Goal: Task Accomplishment & Management: Use online tool/utility

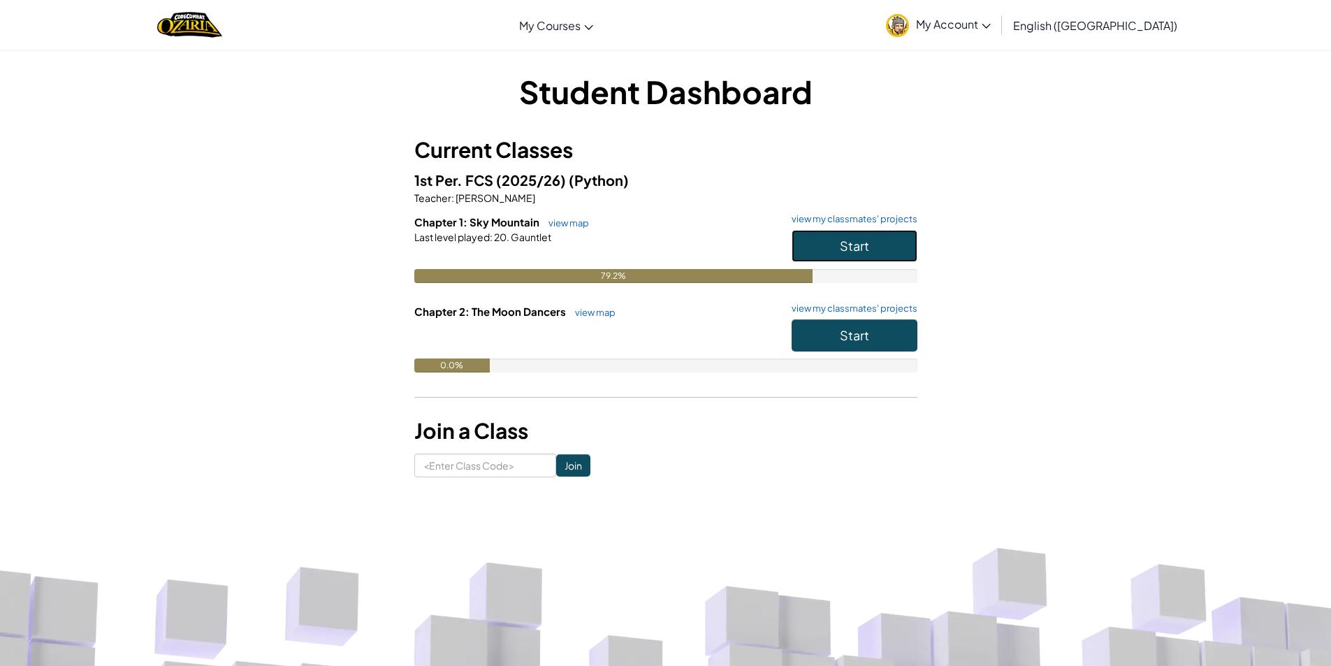
click at [809, 236] on button "Start" at bounding box center [854, 246] width 126 height 32
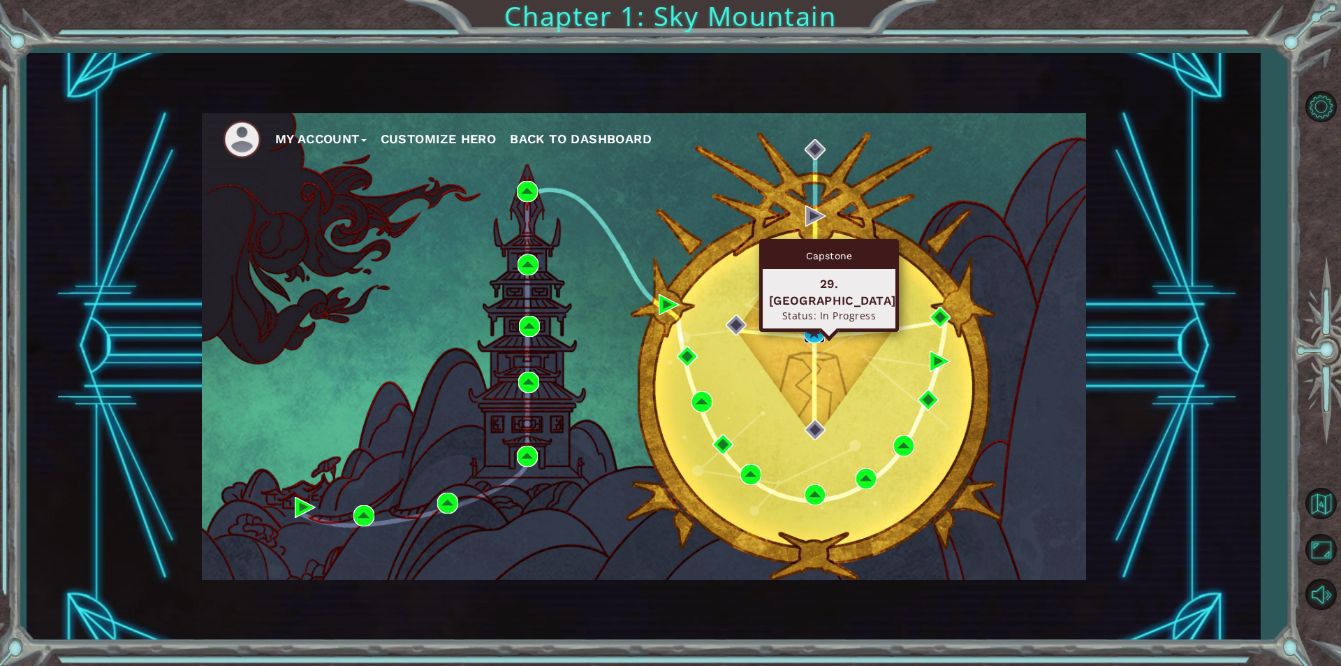
click at [812, 335] on img at bounding box center [814, 332] width 21 height 21
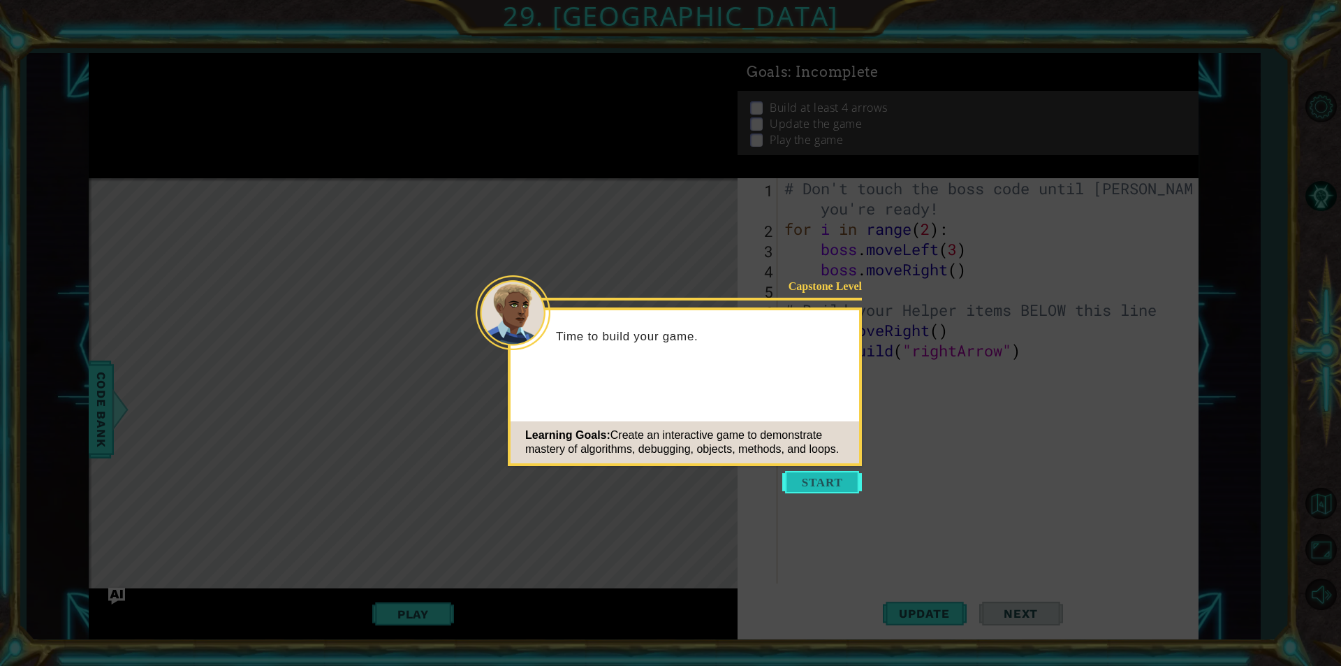
click at [801, 471] on button "Start" at bounding box center [822, 482] width 80 height 22
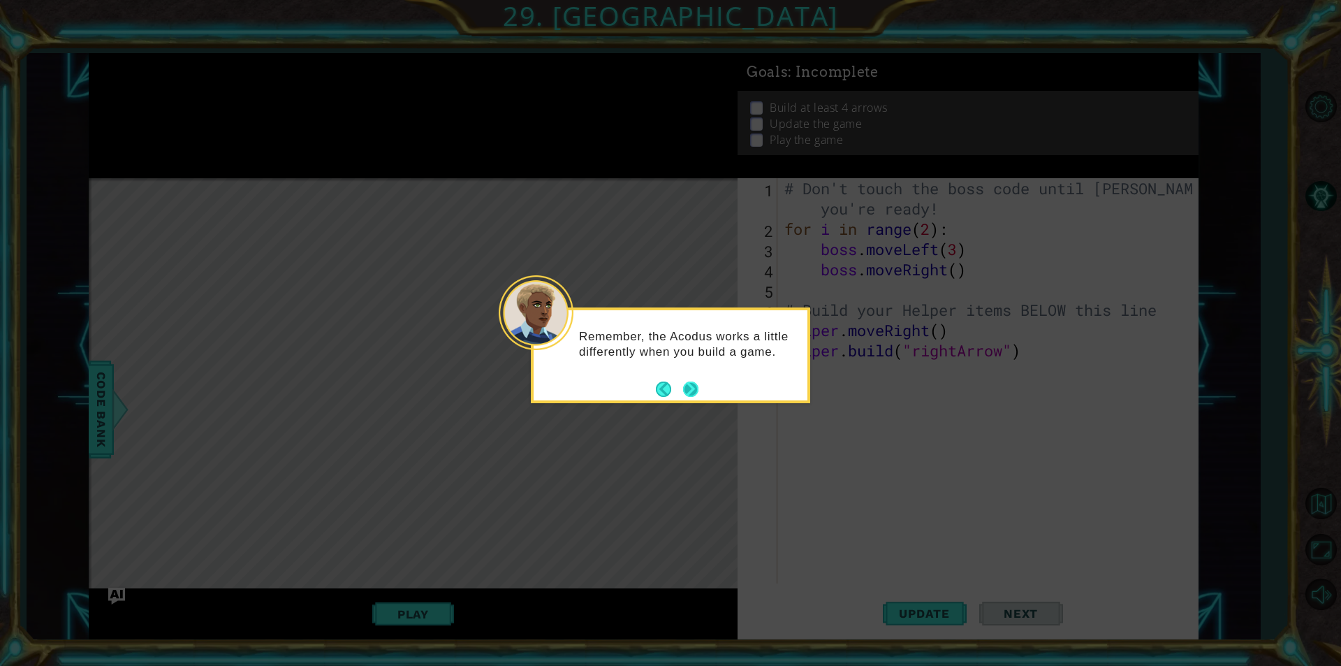
click at [692, 388] on button "Next" at bounding box center [690, 388] width 15 height 15
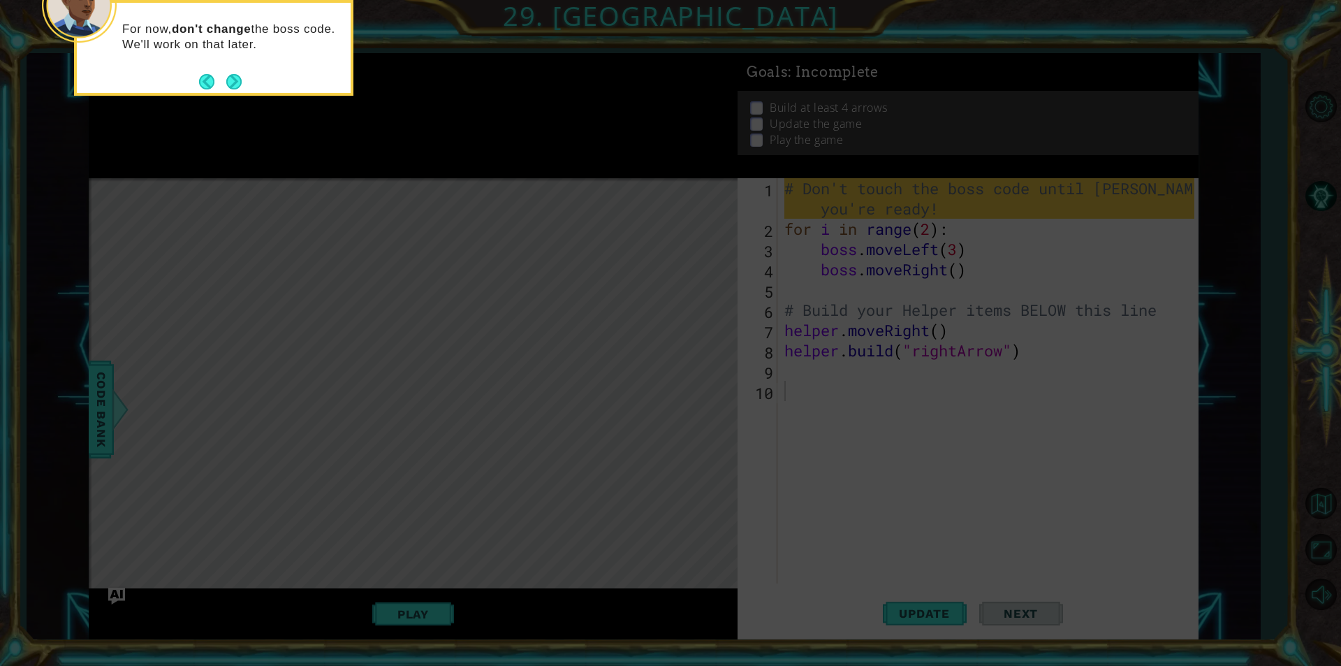
click at [1198, 336] on icon at bounding box center [670, 99] width 1341 height 1132
click at [227, 86] on button "Next" at bounding box center [233, 81] width 15 height 15
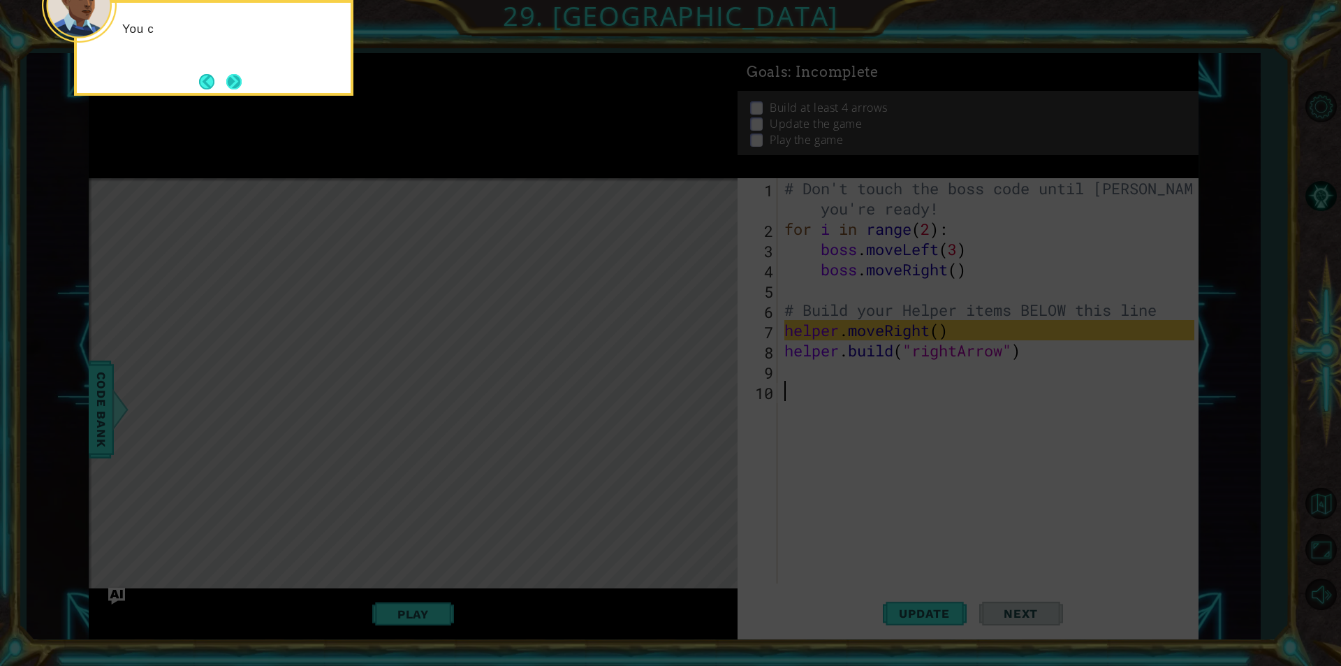
click at [227, 87] on button "Next" at bounding box center [233, 81] width 15 height 15
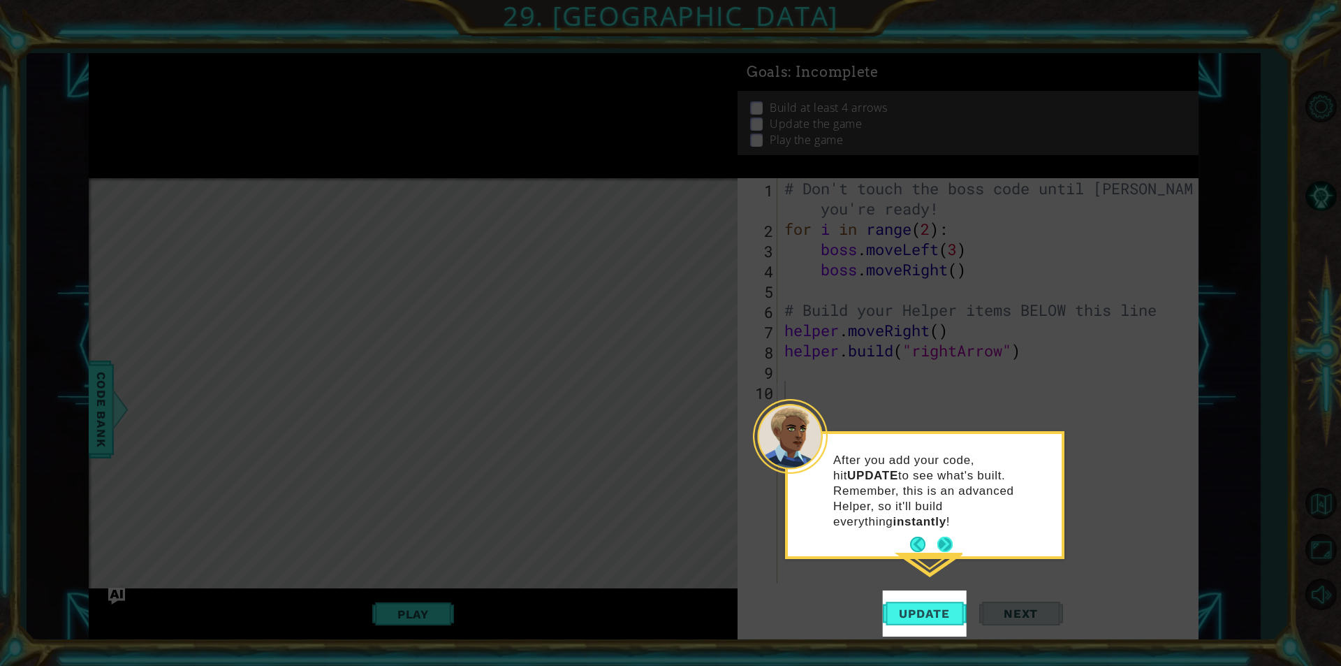
click at [941, 536] on button "Next" at bounding box center [944, 543] width 15 height 15
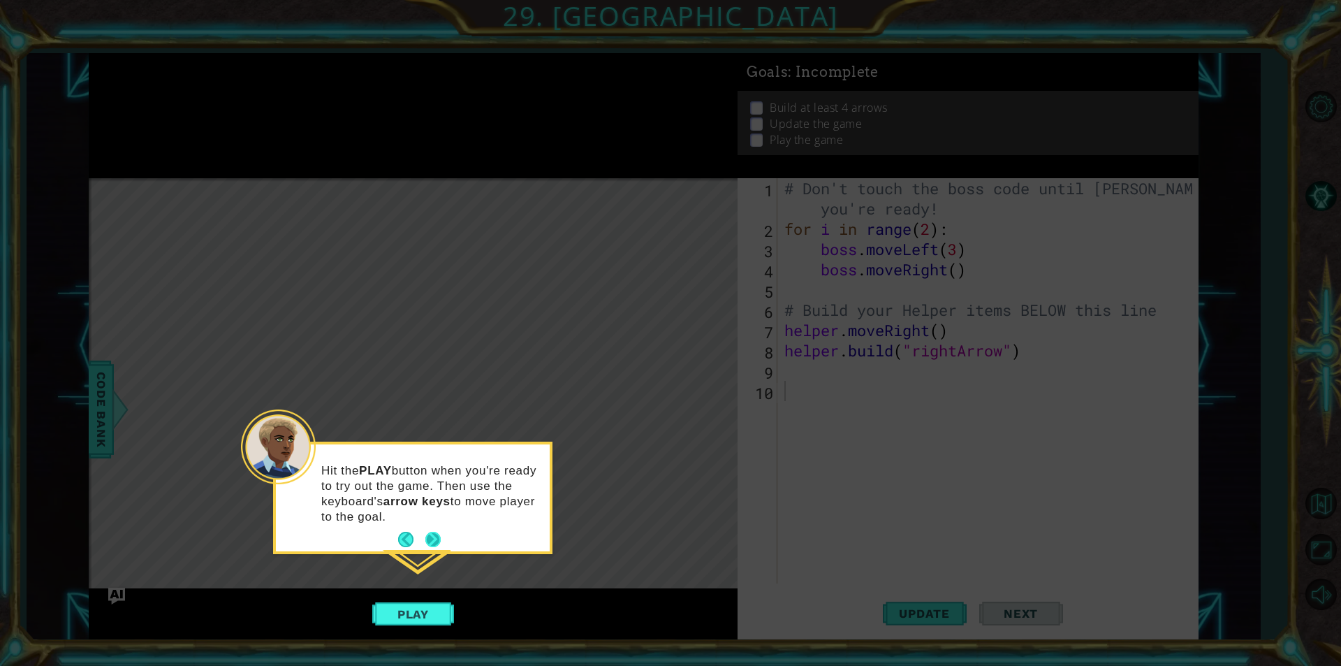
click at [430, 538] on button "Next" at bounding box center [432, 539] width 15 height 15
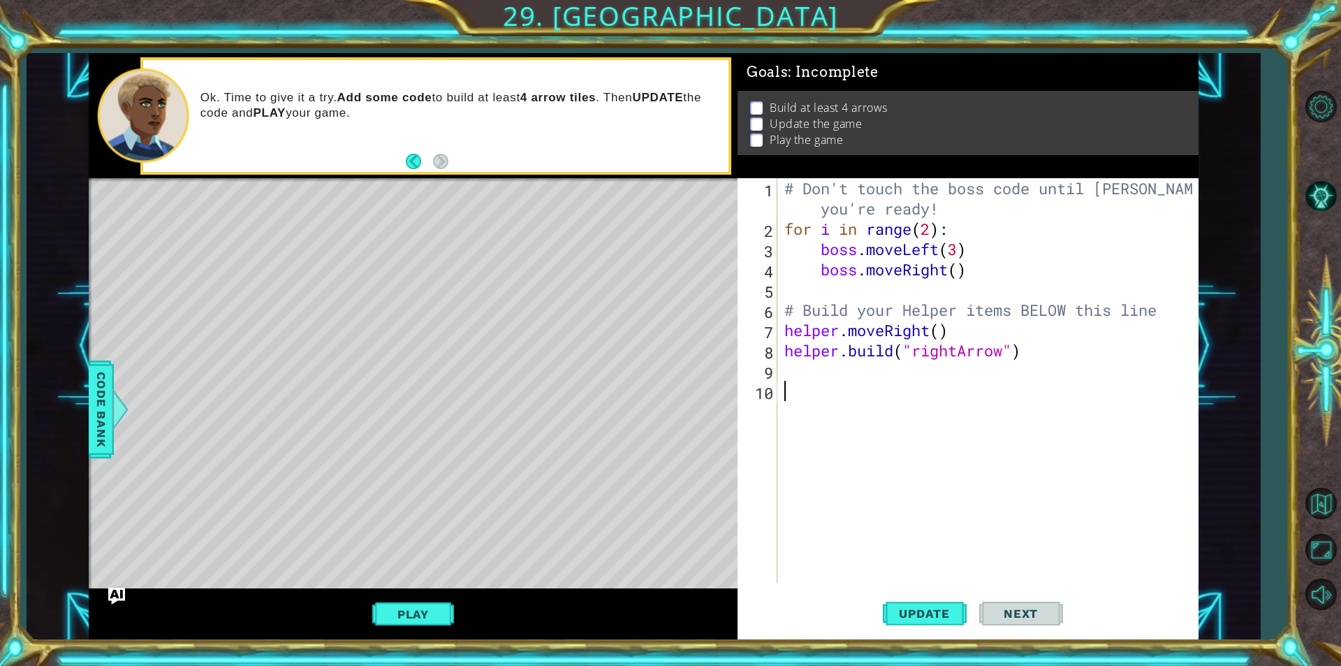
click at [858, 390] on div "# Don't touch the boss code until Vega says you're ready! for i in range ( 2 ) …" at bounding box center [992, 411] width 420 height 466
click at [819, 365] on div "# Don't touch the boss code until Vega says you're ready! for i in range ( 2 ) …" at bounding box center [992, 411] width 420 height 466
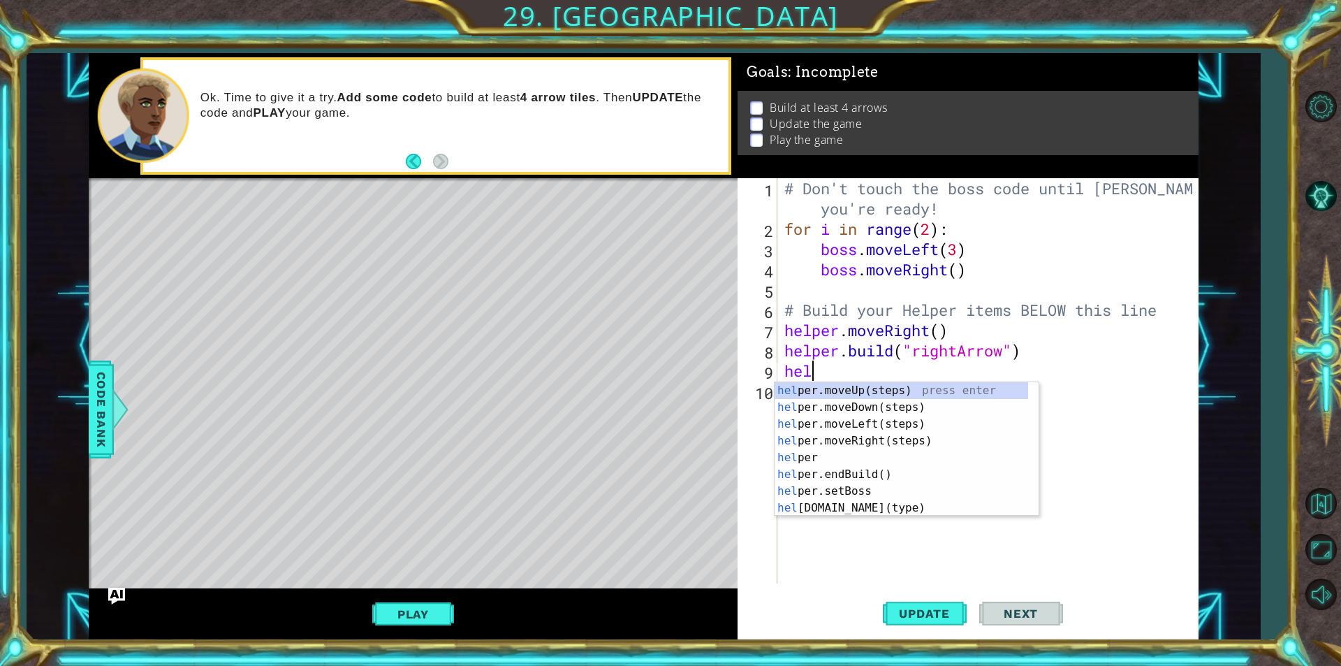
scroll to position [0, 1]
click at [923, 508] on div "help er.moveUp(steps) press enter help er.moveDown(steps) press enter help er.m…" at bounding box center [902, 466] width 254 height 168
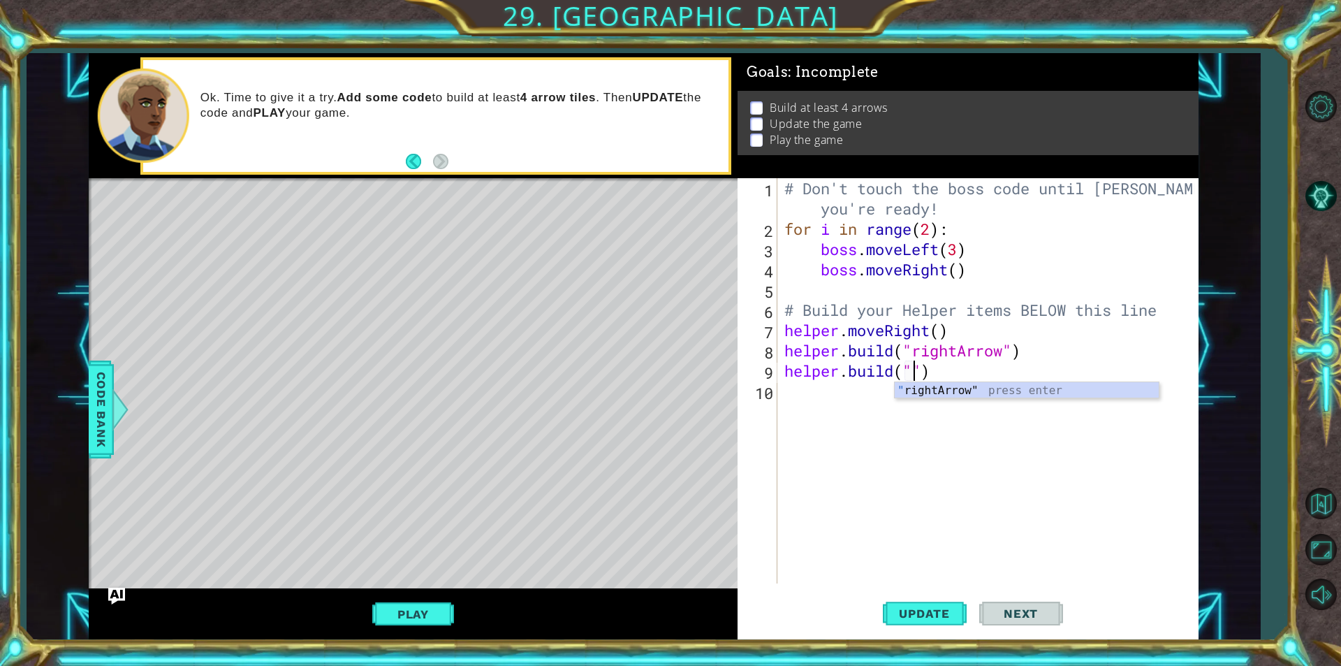
scroll to position [0, 6]
click at [957, 385] on div "" rightArrow" press enter" at bounding box center [1027, 407] width 264 height 50
type textarea "helper.build("rightArrow")"
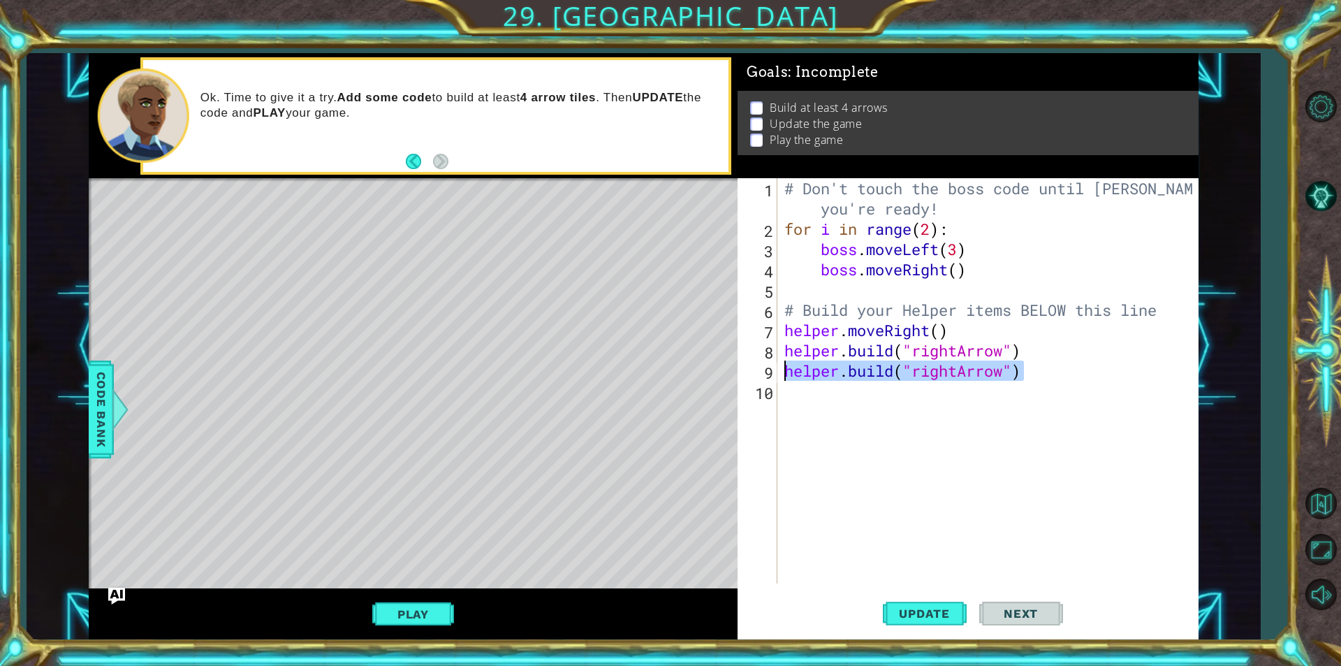
drag, startPoint x: 1030, startPoint y: 374, endPoint x: 782, endPoint y: 365, distance: 248.2
click at [782, 365] on div "# Don't touch the boss code until Vega says you're ready! for i in range ( 2 ) …" at bounding box center [992, 411] width 420 height 466
click at [817, 422] on div "# Don't touch the boss code until Vega says you're ready! for i in range ( 2 ) …" at bounding box center [992, 411] width 420 height 466
paste textarea "helper.build("rightArrow")"
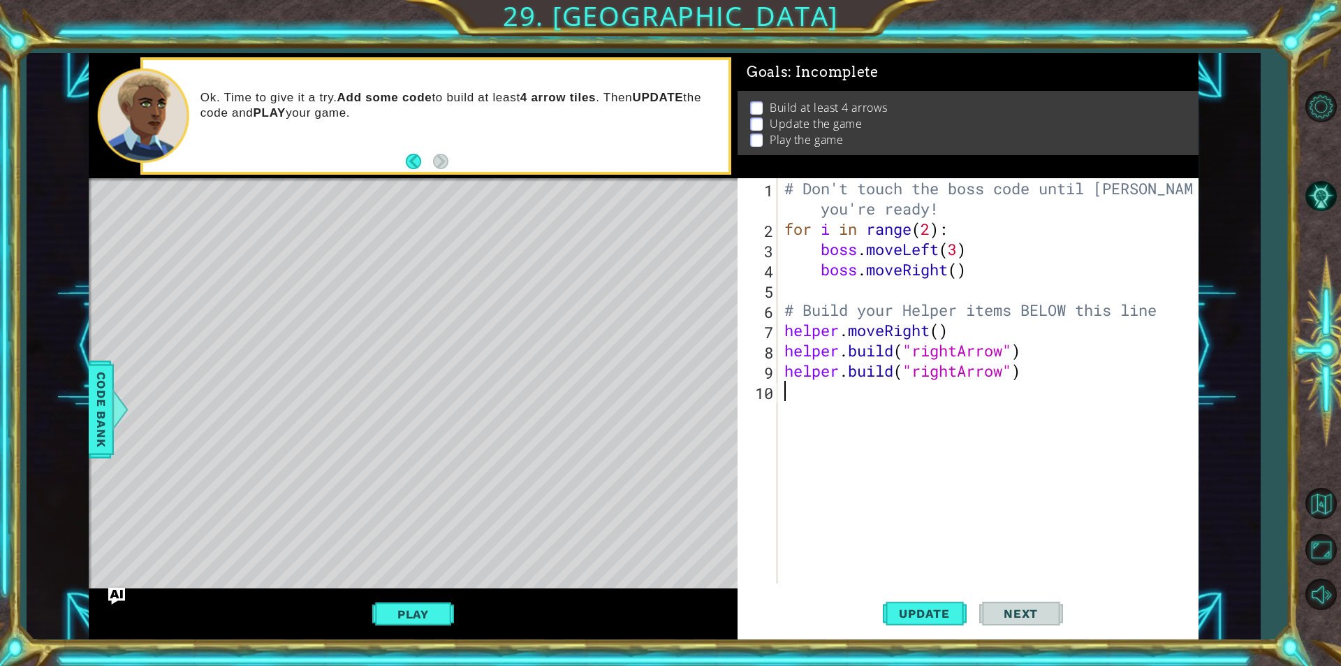
type textarea "helper.build("rightArrow")"
paste textarea "helper.build("rightArrow")"
type textarea "helper.build("rightArrow")"
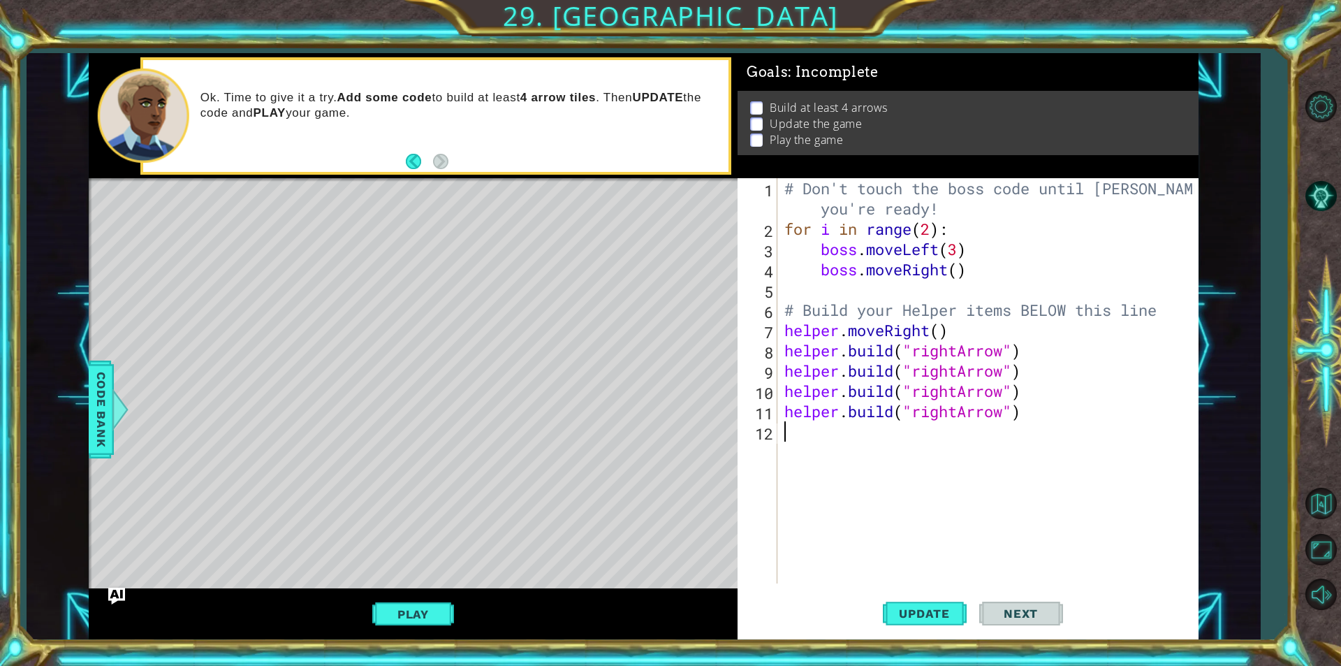
paste textarea "helper.build("rightArrow")"
type textarea "helper.build("rightArrow")"
paste textarea "helper.build("rightArrow")"
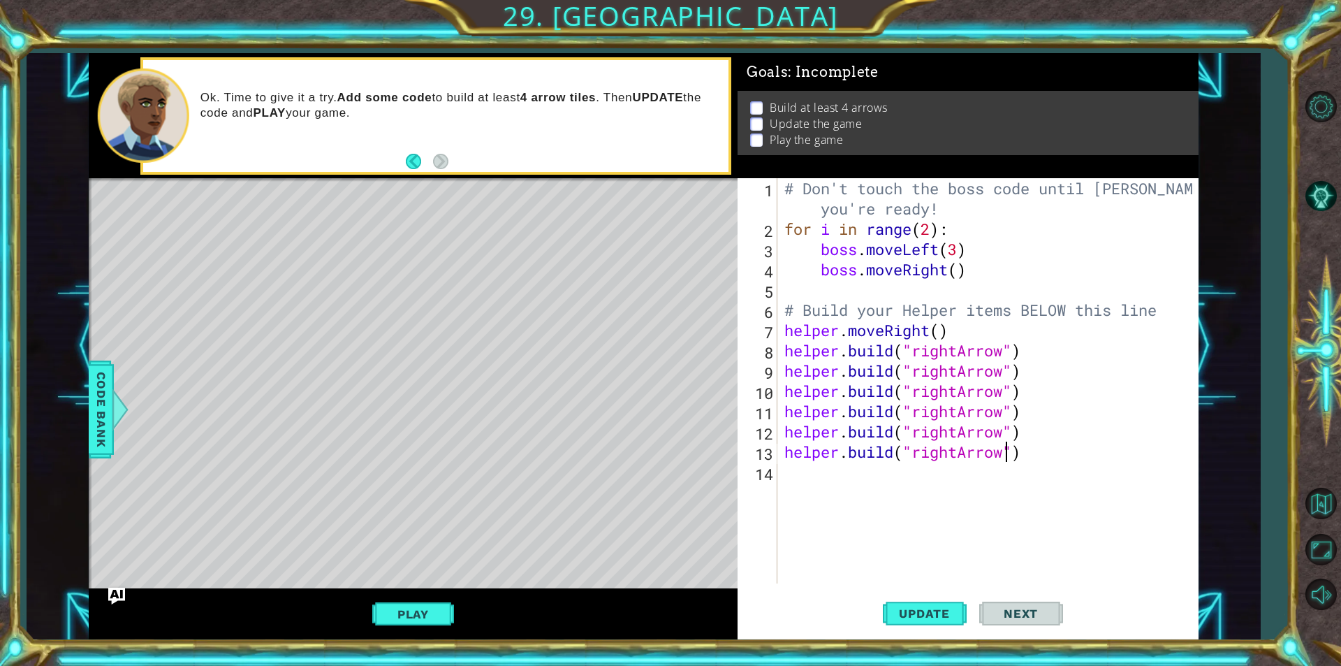
click at [1003, 453] on div "# Don't touch the boss code until Vega says you're ready! for i in range ( 2 ) …" at bounding box center [992, 411] width 420 height 466
drag, startPoint x: 1030, startPoint y: 455, endPoint x: 779, endPoint y: 455, distance: 251.5
click at [779, 455] on div "helper.build("downArrow") 1 2 3 4 5 6 7 8 9 10 11 12 13 14 # Don't touch the bo…" at bounding box center [966, 380] width 457 height 405
type textarea "helper.build("downArrow")"
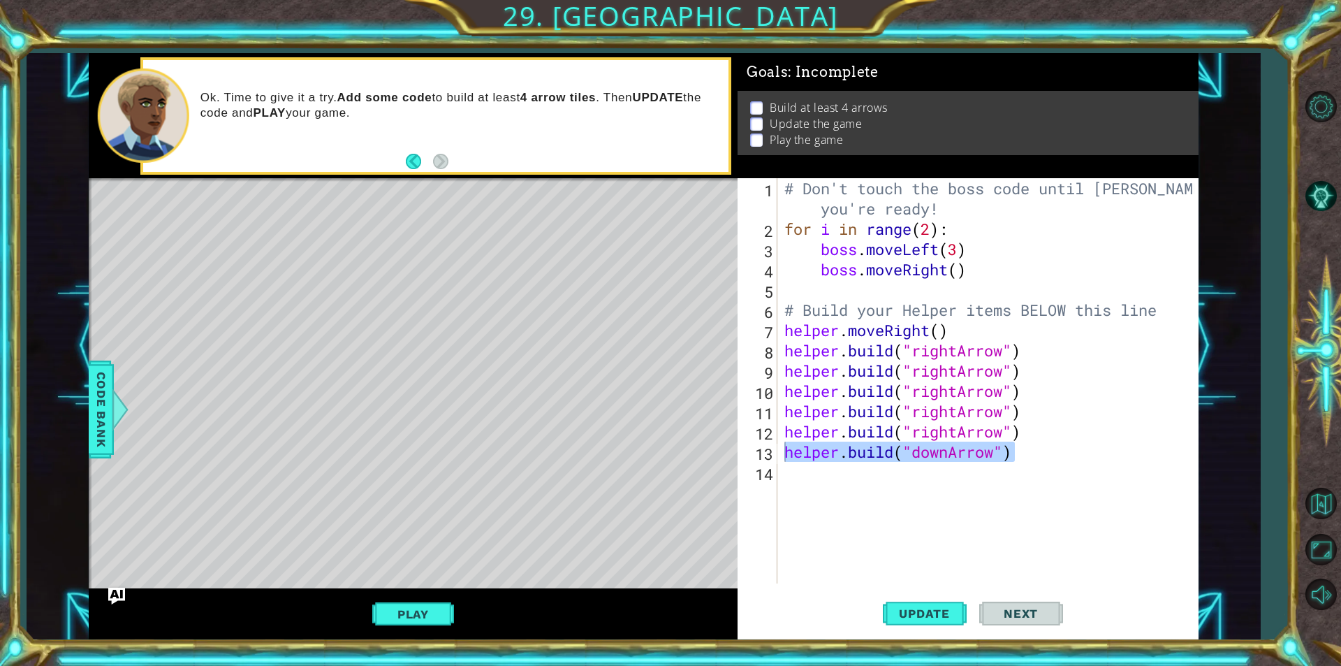
scroll to position [0, 0]
drag, startPoint x: 779, startPoint y: 454, endPoint x: 1098, endPoint y: 543, distance: 331.5
click at [1098, 543] on div "# Don't touch the boss code until Vega says you're ready! for i in range ( 2 ) …" at bounding box center [992, 411] width 420 height 466
drag, startPoint x: 1037, startPoint y: 467, endPoint x: 791, endPoint y: 457, distance: 246.8
click at [791, 457] on div "# Don't touch the boss code until Vega says you're ready! for i in range ( 2 ) …" at bounding box center [992, 411] width 420 height 466
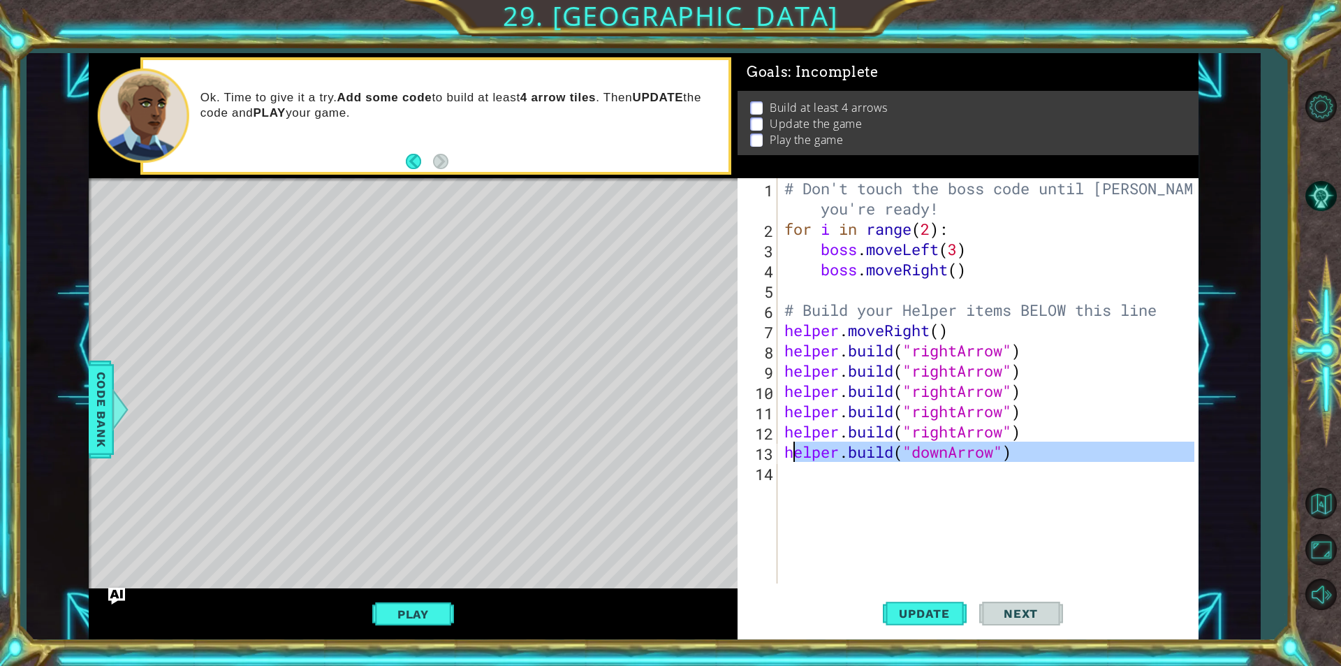
click at [794, 452] on div "# Don't touch the boss code until Vega says you're ready! for i in range ( 2 ) …" at bounding box center [988, 380] width 413 height 405
type textarea "helper.build("downArrow")"
drag, startPoint x: 785, startPoint y: 451, endPoint x: 1012, endPoint y: 459, distance: 227.1
click at [1012, 459] on div "# Don't touch the boss code until Vega says you're ready! for i in range ( 2 ) …" at bounding box center [992, 411] width 420 height 466
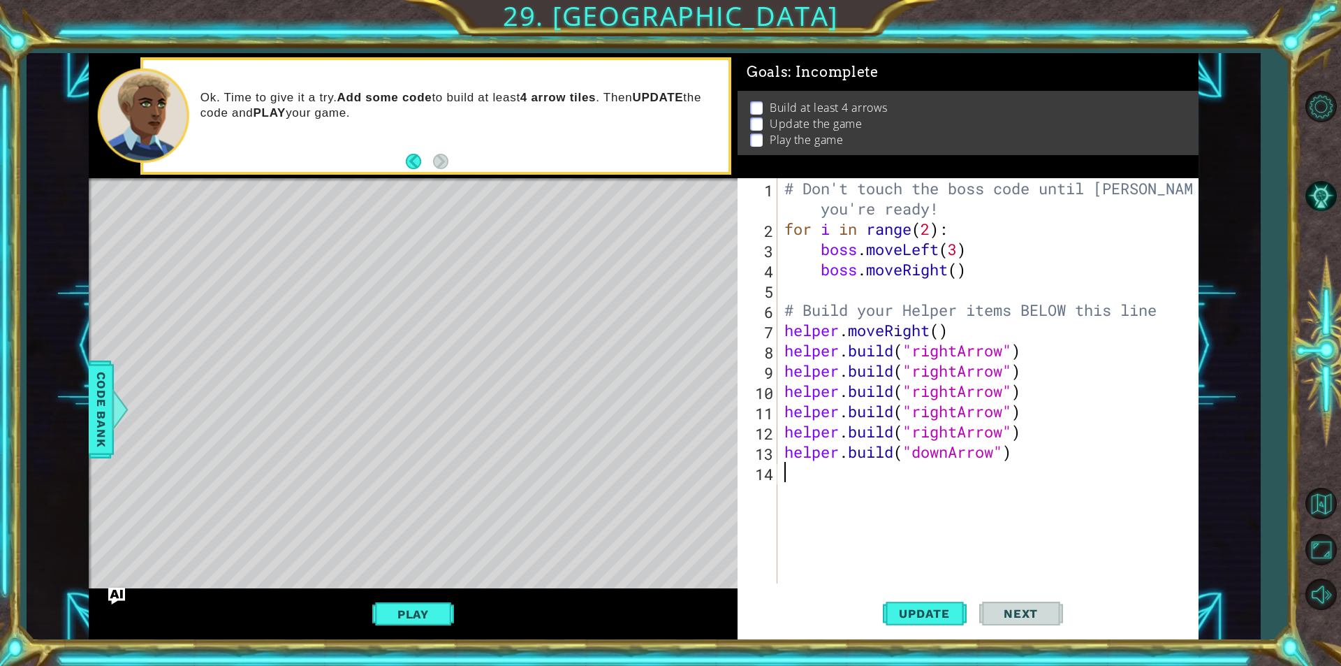
click at [842, 482] on div "# Don't touch the boss code until Vega says you're ready! for i in range ( 2 ) …" at bounding box center [992, 411] width 420 height 466
paste textarea "helper.build("downArrow")"
type textarea "helper.build("downArrow")"
paste textarea "helper.build("downArrow")"
type textarea "helper.build("downArrow")"
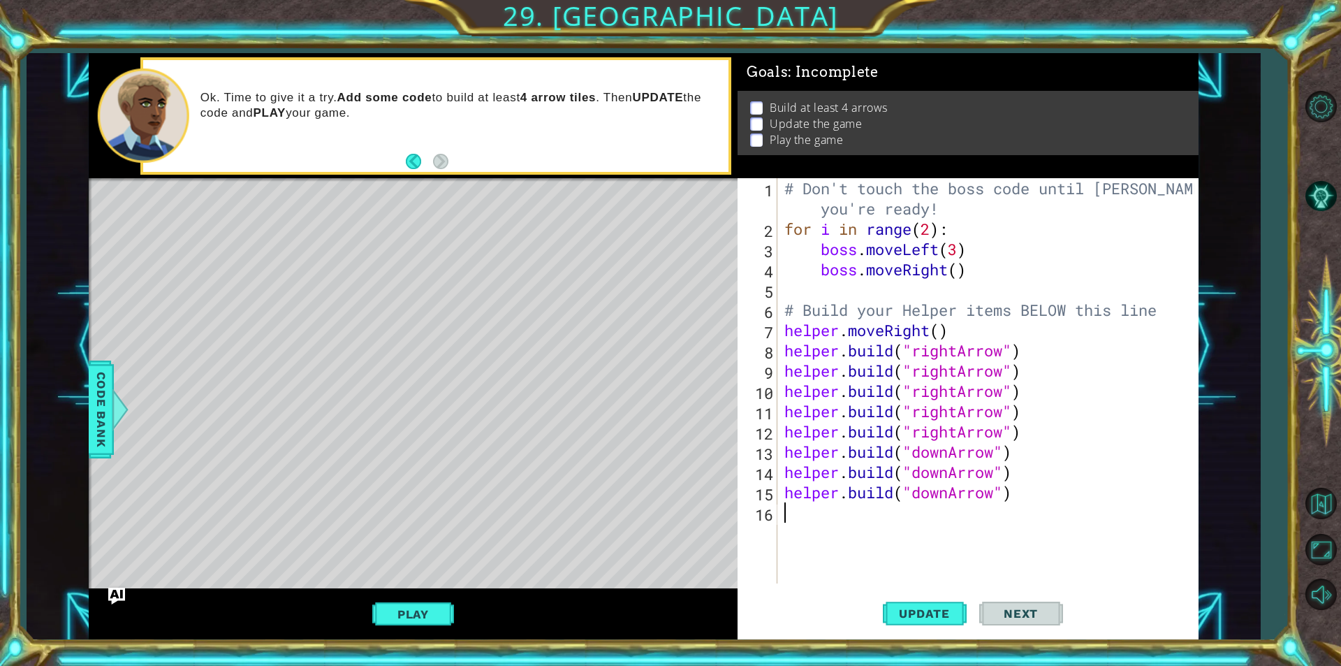
paste textarea "helper.build("downArrow")"
type textarea "helper.build("downArrow")"
paste textarea "helper.build("downArrow")"
type textarea "helper.build("downArrow")"
click at [933, 602] on button "Update" at bounding box center [925, 613] width 84 height 46
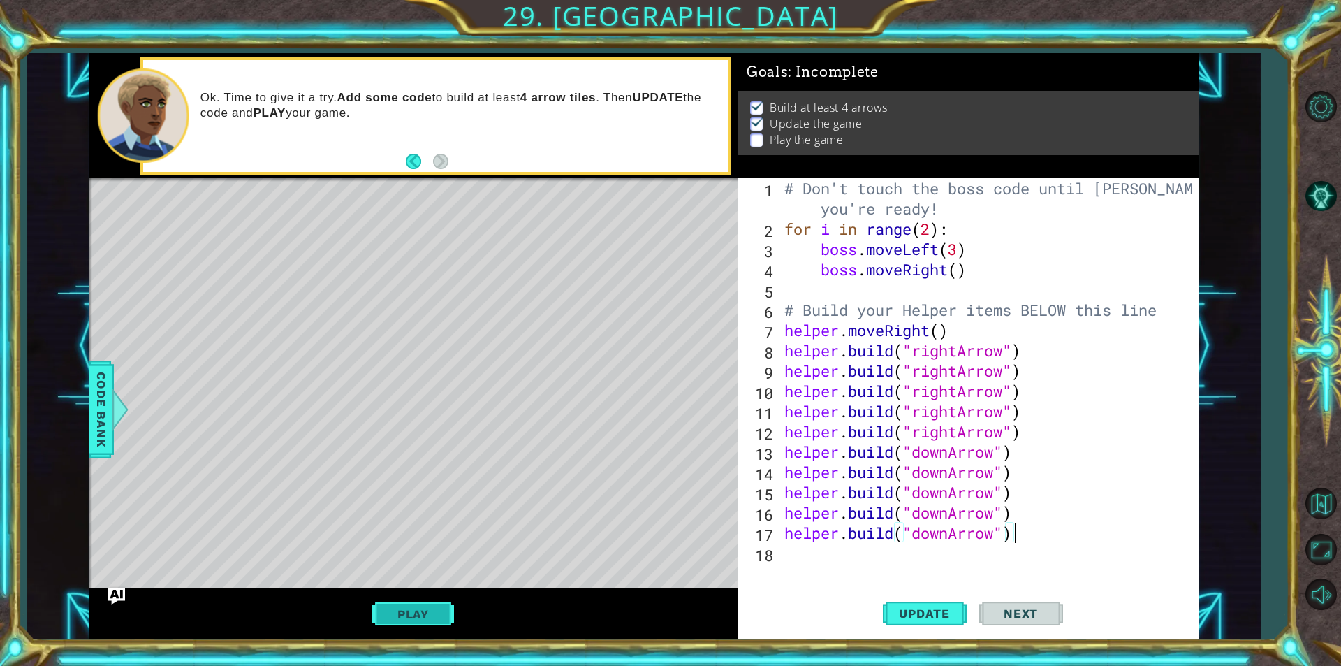
click at [438, 618] on button "Play" at bounding box center [413, 614] width 82 height 27
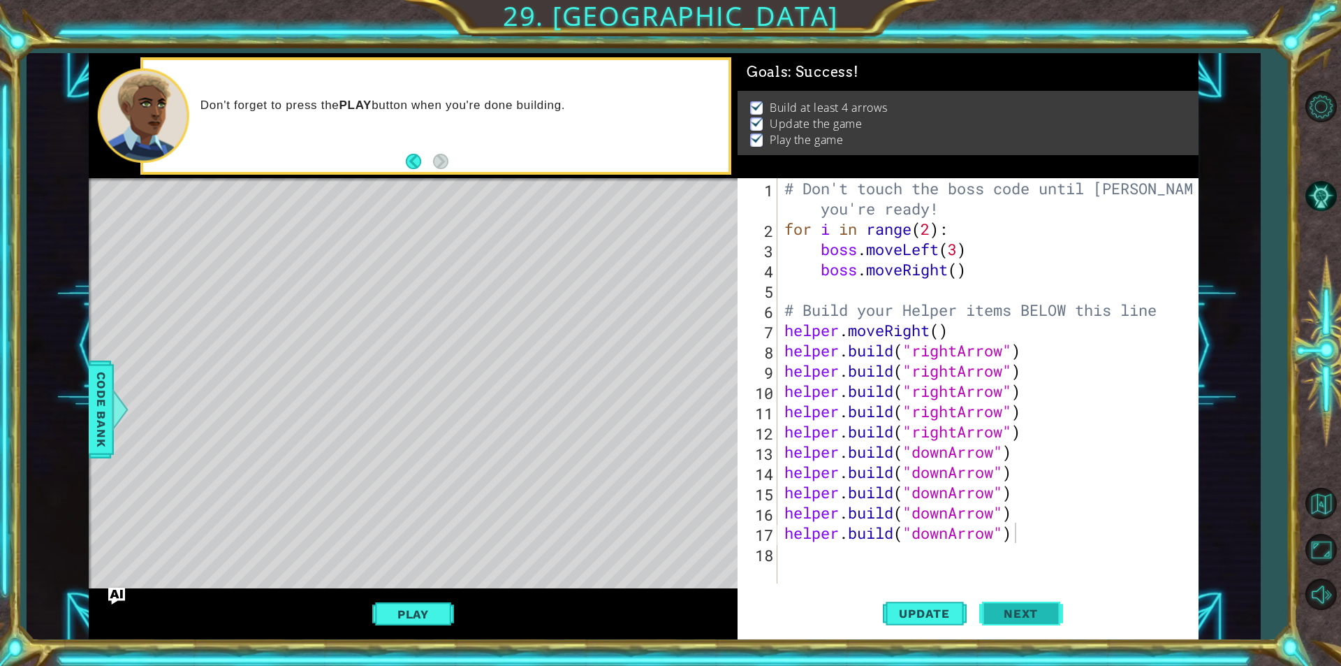
click at [1039, 613] on span "Next" at bounding box center [1021, 613] width 62 height 14
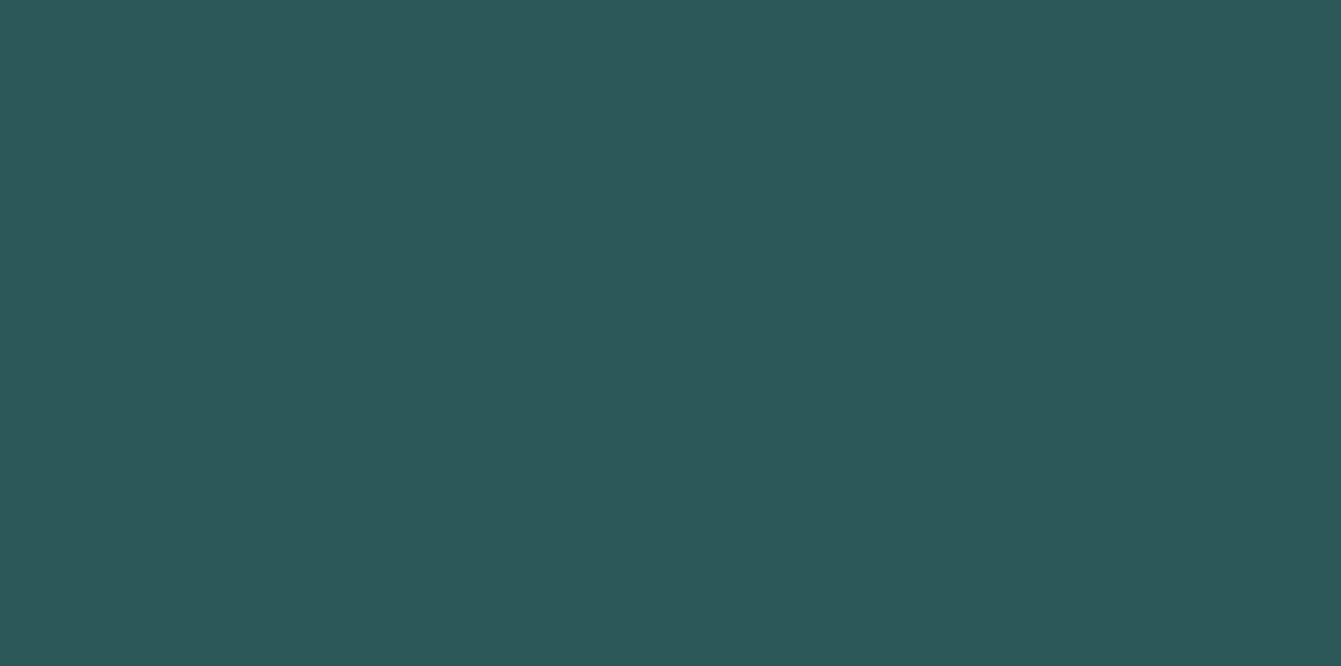
click at [1054, 601] on body "1 2 3 4 5 6 7 8 9 " rightArrow" press enter ההההההההההההההההההההההההההההההההההה…" at bounding box center [670, 333] width 1341 height 666
